Goal: Task Accomplishment & Management: Complete application form

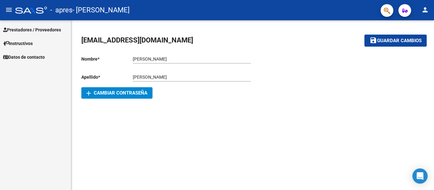
click at [43, 27] on span "Prestadores / Proveedores" at bounding box center [32, 29] width 58 height 7
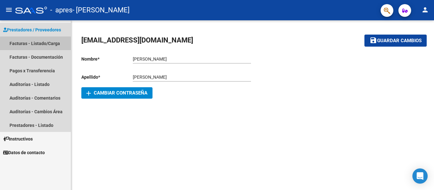
click at [37, 44] on link "Facturas - Listado/Carga" at bounding box center [35, 44] width 71 height 14
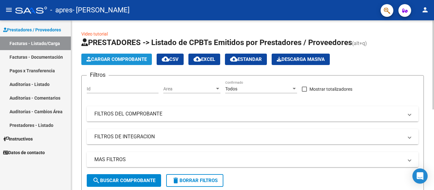
click at [105, 58] on span "Cargar Comprobante" at bounding box center [116, 60] width 60 height 6
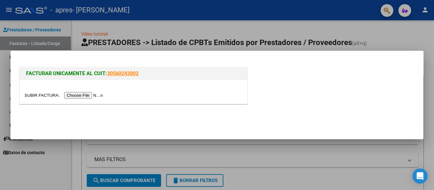
click at [86, 96] on input "file" at bounding box center [64, 95] width 80 height 7
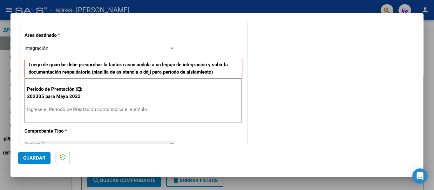
scroll to position [140, 0]
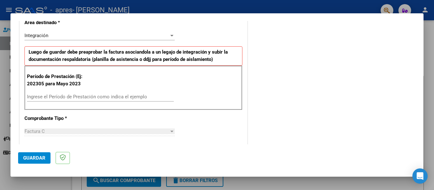
click at [32, 96] on input "Ingrese el Período de Prestación como indica el ejemplo" at bounding box center [100, 97] width 147 height 6
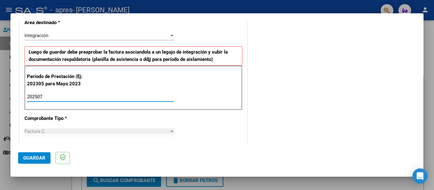
type input "202507"
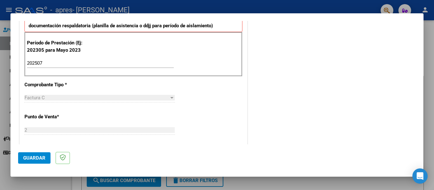
scroll to position [153, 0]
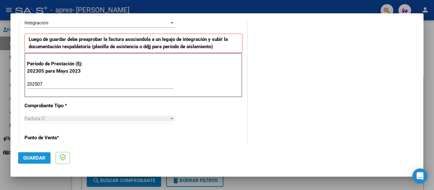
click at [36, 154] on button "Guardar" at bounding box center [34, 158] width 32 height 11
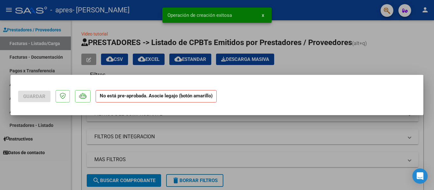
scroll to position [0, 0]
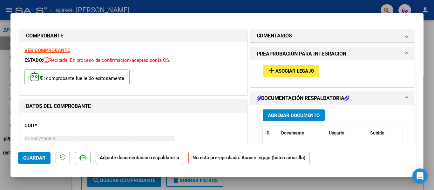
click at [290, 72] on span "Asociar Legajo" at bounding box center [295, 71] width 38 height 6
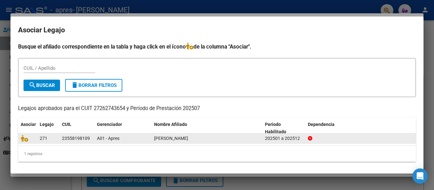
click at [74, 140] on div "23558198109" at bounding box center [76, 138] width 28 height 7
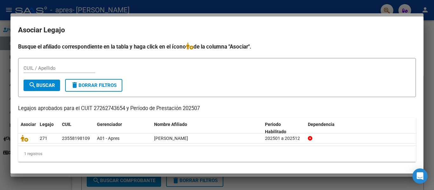
click at [37, 85] on span "search Buscar" at bounding box center [42, 86] width 26 height 6
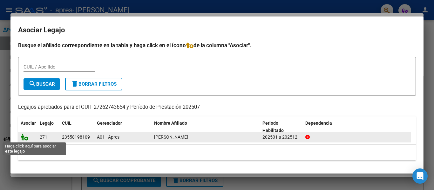
click at [23, 140] on icon at bounding box center [25, 137] width 8 height 7
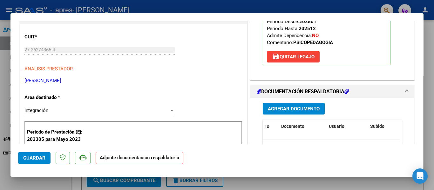
scroll to position [102, 0]
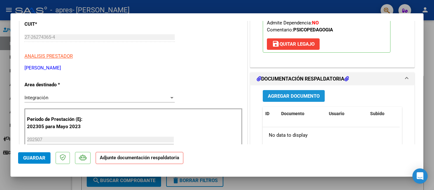
click at [291, 98] on span "Agregar Documento" at bounding box center [294, 96] width 52 height 6
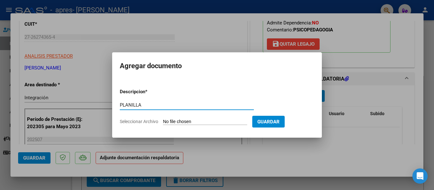
type input "PLANILLA"
click at [153, 120] on span "Seleccionar Archivo" at bounding box center [139, 121] width 38 height 5
click at [163, 120] on input "Seleccionar Archivo" at bounding box center [205, 122] width 84 height 6
type input "C:\fakepath\PLANILLA.pdf"
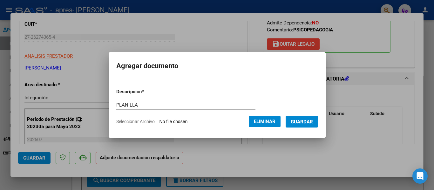
click at [305, 122] on span "Guardar" at bounding box center [302, 122] width 22 height 6
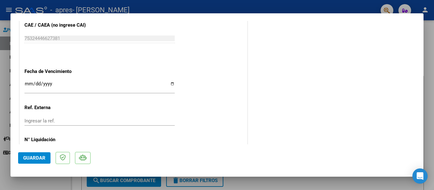
scroll to position [445, 0]
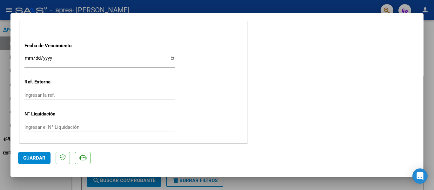
click at [37, 159] on span "Guardar" at bounding box center [34, 158] width 22 height 6
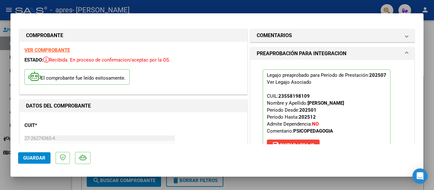
scroll to position [0, 0]
